Goal: Check status: Check status

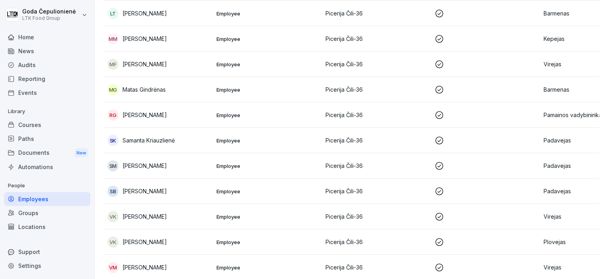
scroll to position [515, 0]
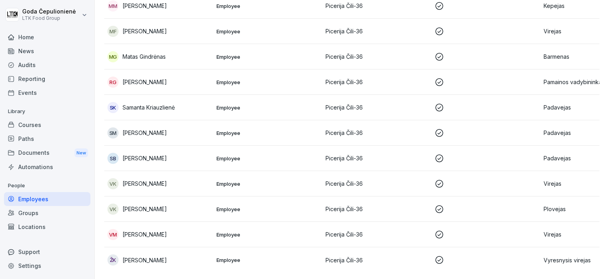
click at [163, 205] on p "[PERSON_NAME]" at bounding box center [145, 209] width 44 height 8
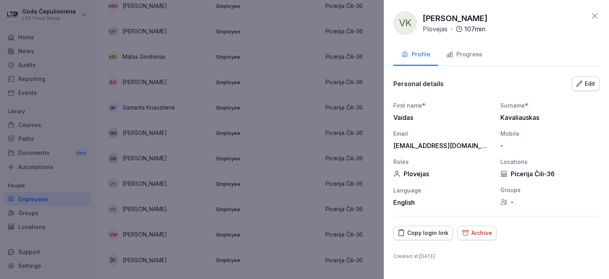
click at [589, 7] on div "VK [PERSON_NAME] Plovejas · 107 min Profile Progress Personal details Edit Firs…" at bounding box center [496, 139] width 225 height 279
click at [598, 15] on icon at bounding box center [595, 16] width 10 height 10
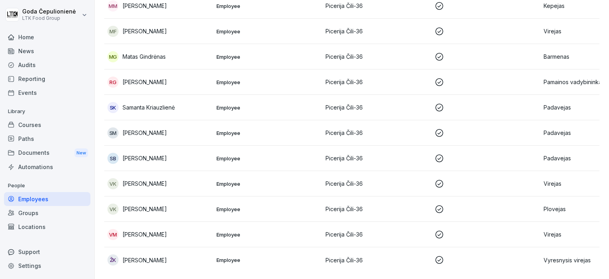
click at [160, 178] on div "VK [PERSON_NAME]" at bounding box center [158, 183] width 103 height 11
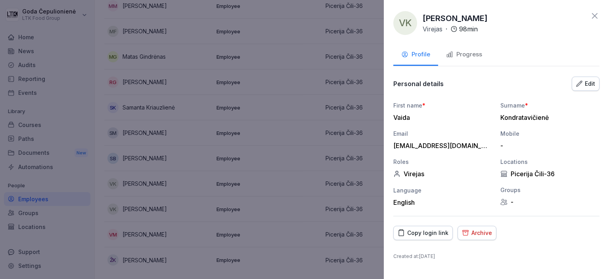
click at [472, 55] on div "Progress" at bounding box center [464, 54] width 36 height 9
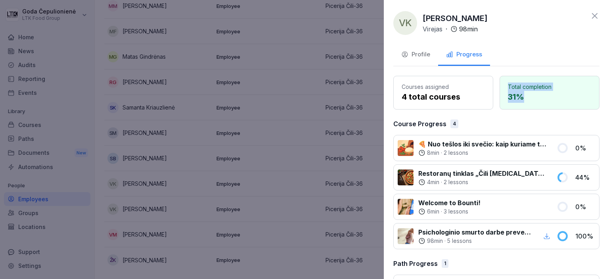
drag, startPoint x: 525, startPoint y: 103, endPoint x: 480, endPoint y: 99, distance: 45.8
click at [480, 99] on div "Courses assigned 4 total courses Total completion 31 %" at bounding box center [496, 93] width 206 height 34
click at [494, 155] on div "8 min · 2 lessons" at bounding box center [482, 153] width 129 height 8
click at [477, 210] on div "6 min · 3 lessons" at bounding box center [449, 211] width 62 height 8
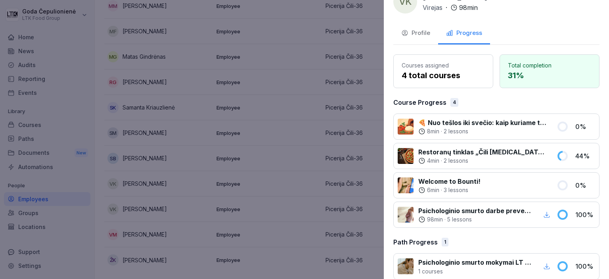
scroll to position [32, 0]
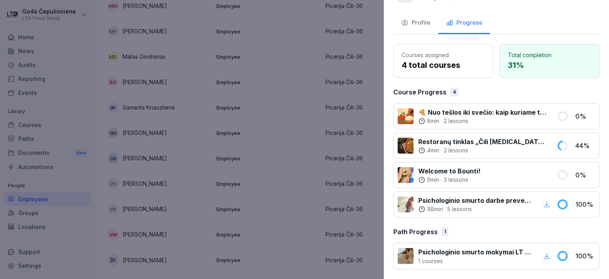
click at [336, 98] on div at bounding box center [304, 139] width 609 height 279
